Goal: Task Accomplishment & Management: Manage account settings

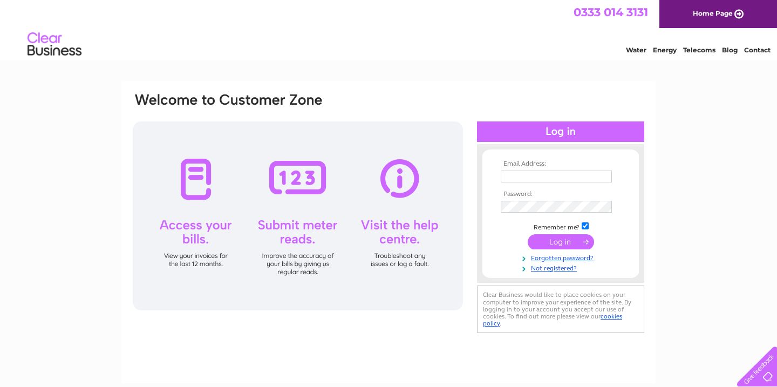
click at [523, 177] on input "text" at bounding box center [555, 176] width 111 height 12
type input "[EMAIL_ADDRESS][DOMAIN_NAME]"
click at [527, 235] on input "submit" at bounding box center [560, 242] width 66 height 15
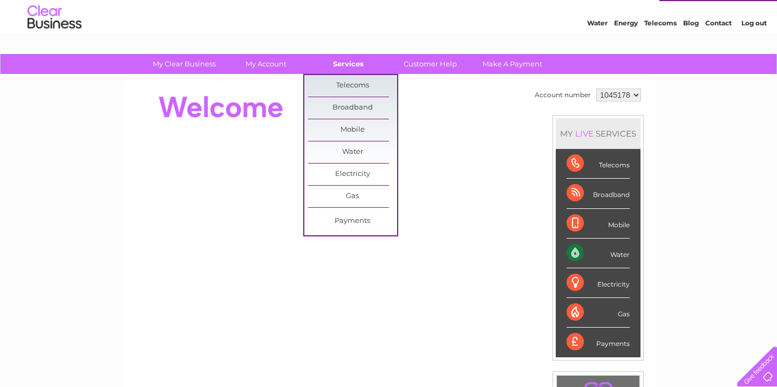
scroll to position [31, 0]
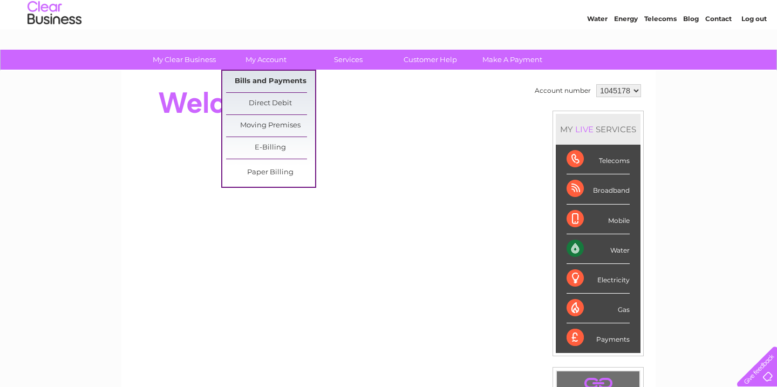
click at [266, 86] on link "Bills and Payments" at bounding box center [270, 82] width 89 height 22
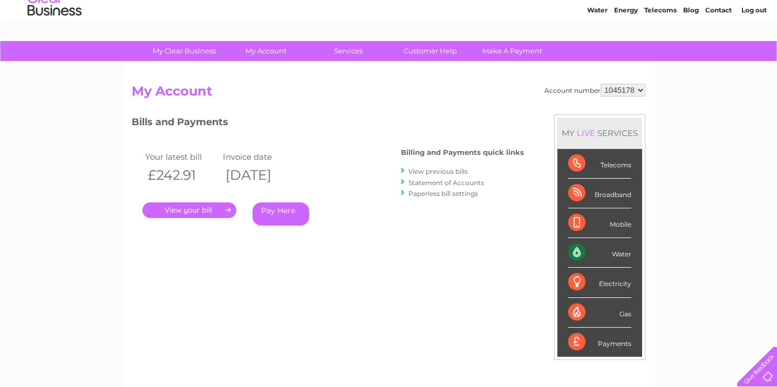
scroll to position [43, 0]
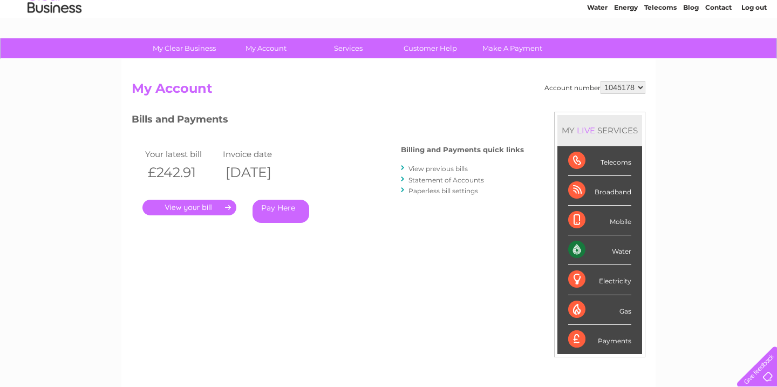
click at [172, 208] on link "." at bounding box center [189, 208] width 94 height 16
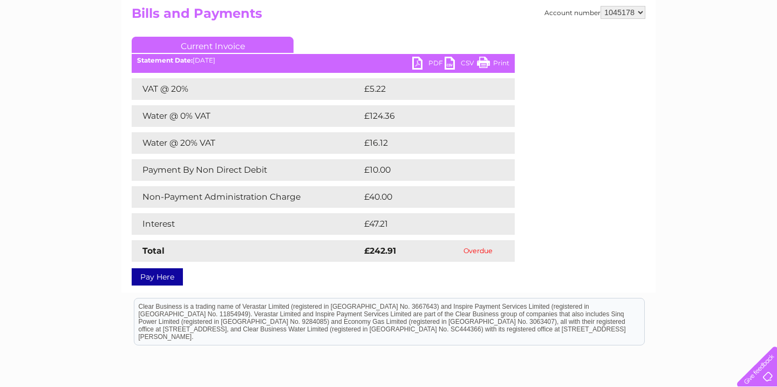
scroll to position [114, 0]
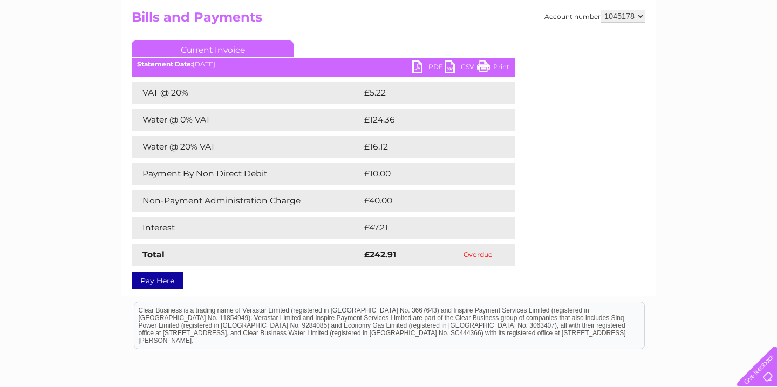
click at [431, 63] on link "PDF" at bounding box center [428, 68] width 32 height 16
